Goal: Task Accomplishment & Management: Manage account settings

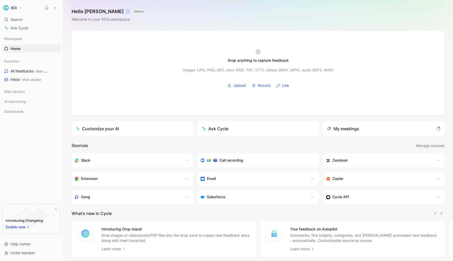
click at [19, 9] on button "XOi" at bounding box center [12, 7] width 21 height 7
click at [20, 34] on div "Account settings" at bounding box center [35, 34] width 64 height 8
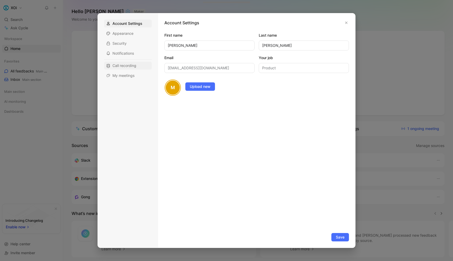
click at [132, 66] on span "Call recording" at bounding box center [124, 65] width 24 height 5
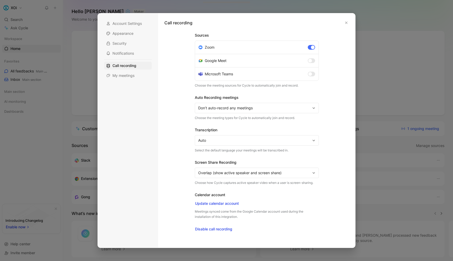
click at [294, 110] on span "Don’t auto-record any meetings" at bounding box center [254, 108] width 112 height 6
click at [347, 22] on icon "button" at bounding box center [345, 22] width 3 height 3
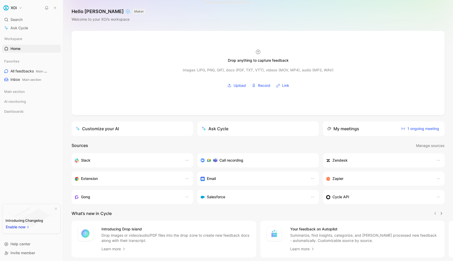
click at [17, 8] on button "XOi" at bounding box center [12, 7] width 21 height 7
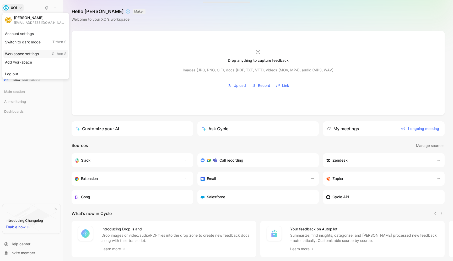
click at [25, 55] on div "Workspace settings G then S" at bounding box center [35, 54] width 64 height 8
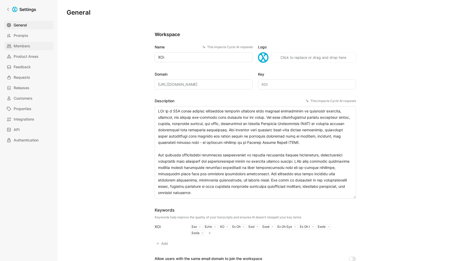
click at [26, 43] on span "Members" at bounding box center [22, 46] width 17 height 6
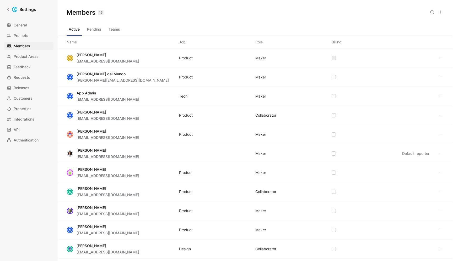
click at [441, 155] on icon at bounding box center [441, 154] width 4 height 4
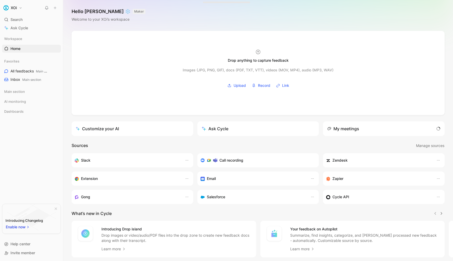
click at [16, 9] on h1 "XOi" at bounding box center [14, 8] width 6 height 5
click at [28, 37] on div "Account settings" at bounding box center [35, 34] width 64 height 8
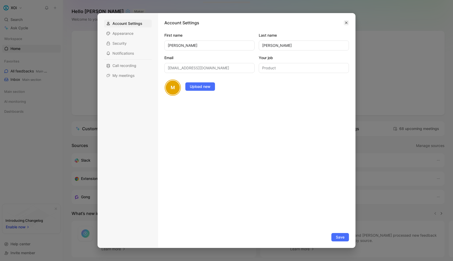
click at [344, 24] on button "button" at bounding box center [345, 22] width 5 height 5
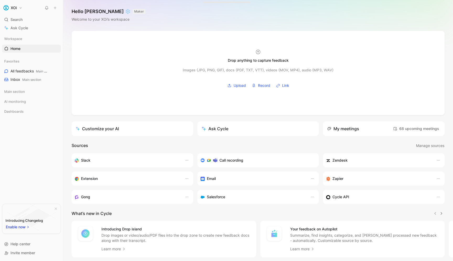
click at [16, 8] on h1 "XOi" at bounding box center [14, 8] width 6 height 5
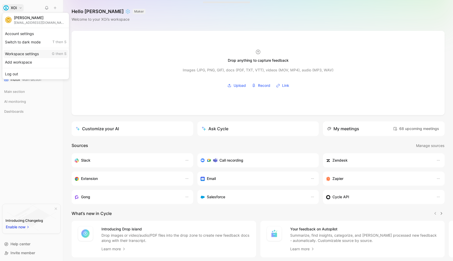
click at [31, 57] on div "Workspace settings G then S" at bounding box center [35, 54] width 64 height 8
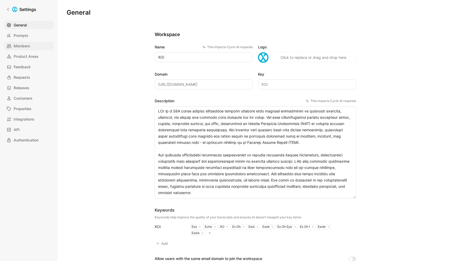
click at [21, 50] on link "Members" at bounding box center [28, 46] width 49 height 8
